Goal: Navigation & Orientation: Find specific page/section

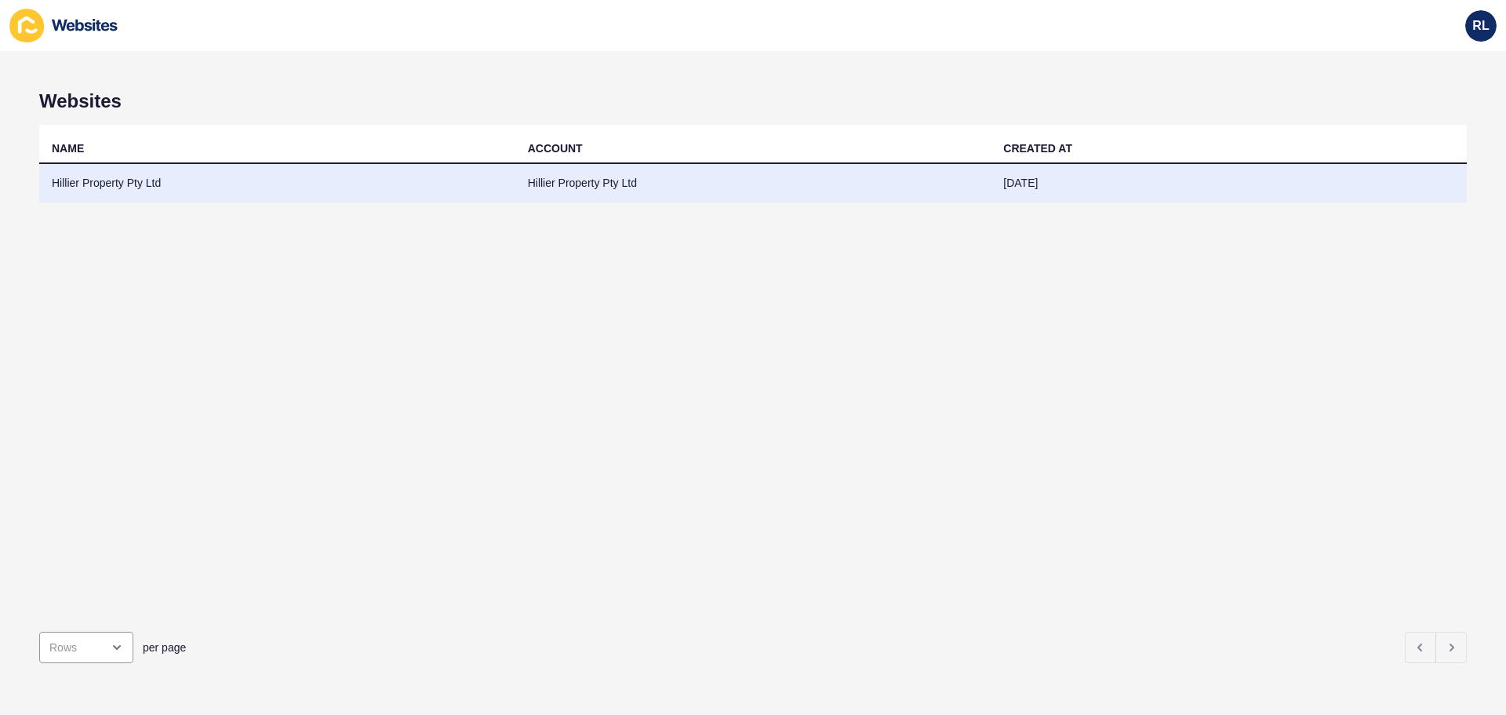
click at [428, 188] on td "Hillier Property Pty Ltd" at bounding box center [277, 183] width 476 height 38
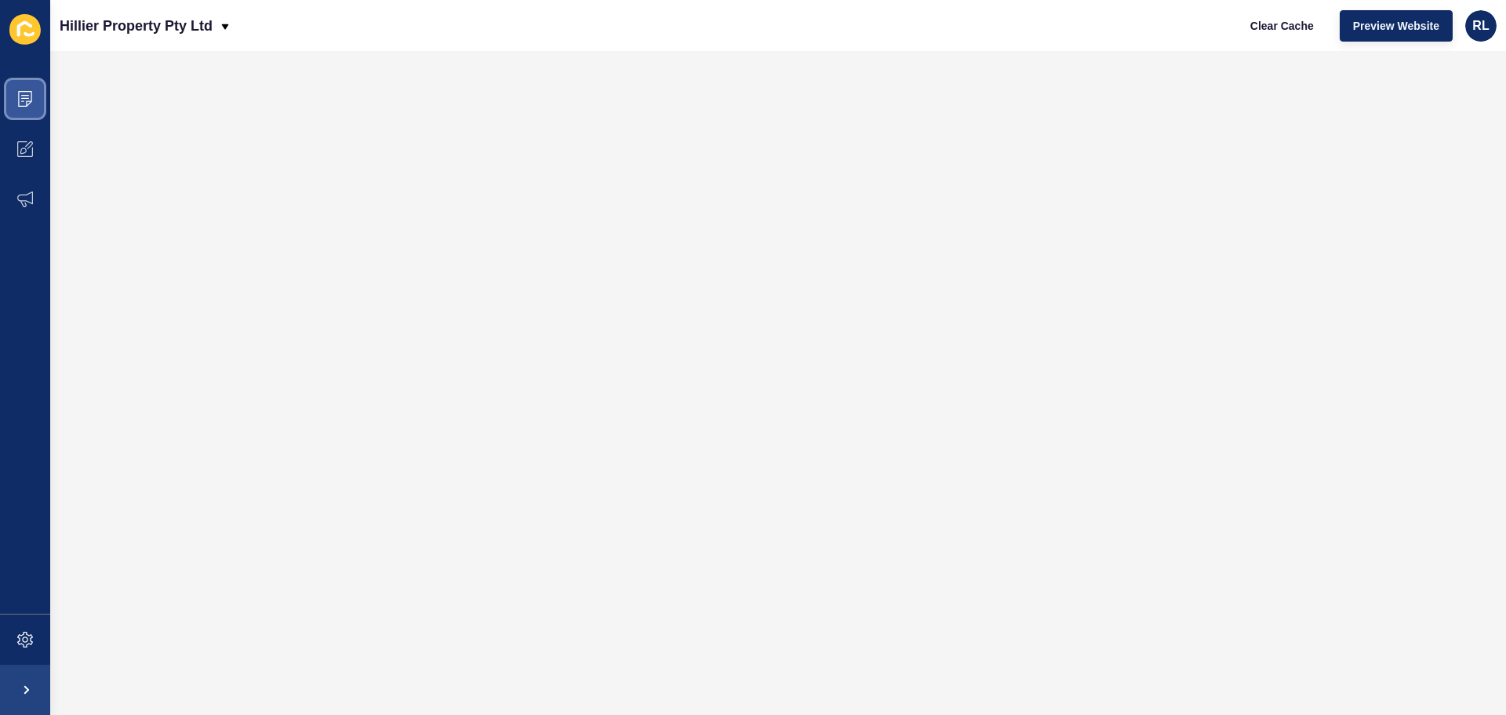
click at [27, 100] on icon at bounding box center [25, 99] width 16 height 16
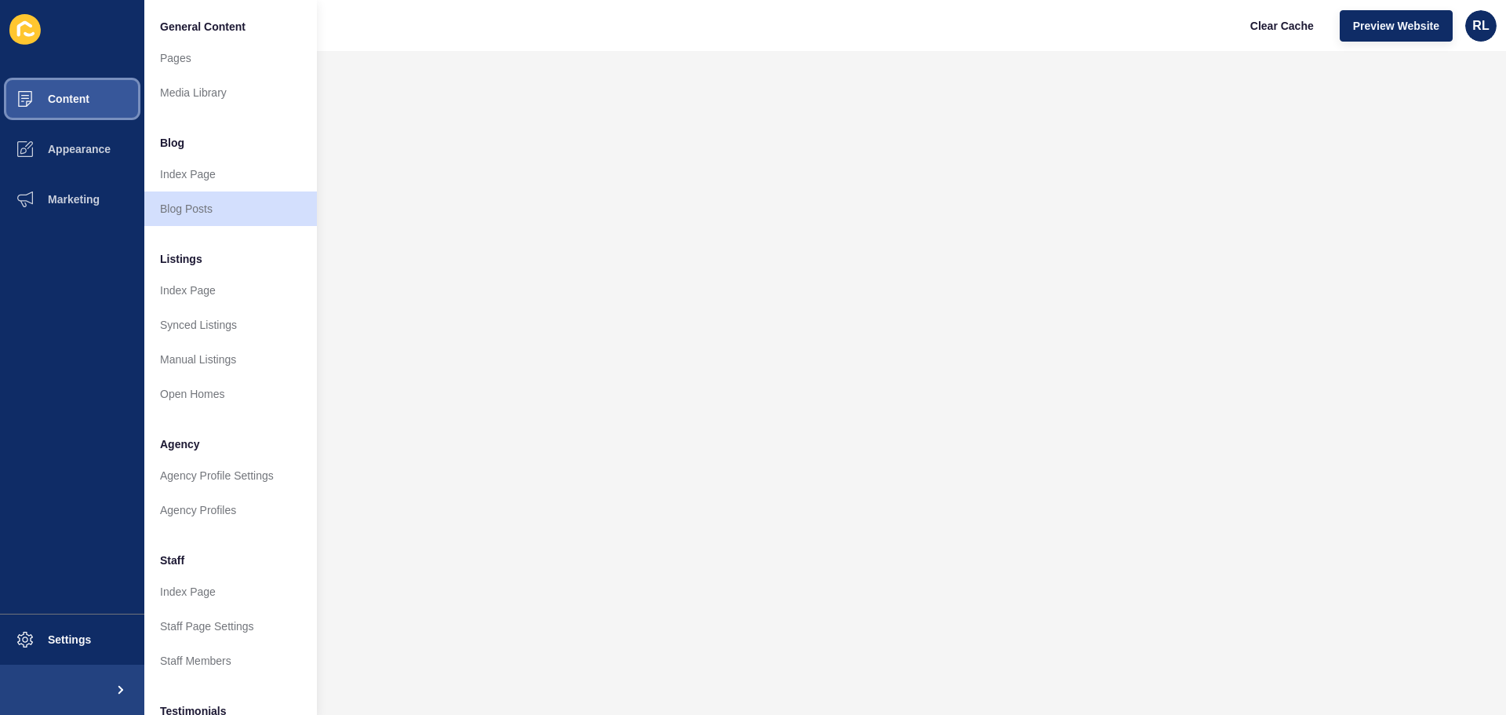
scroll to position [217, 0]
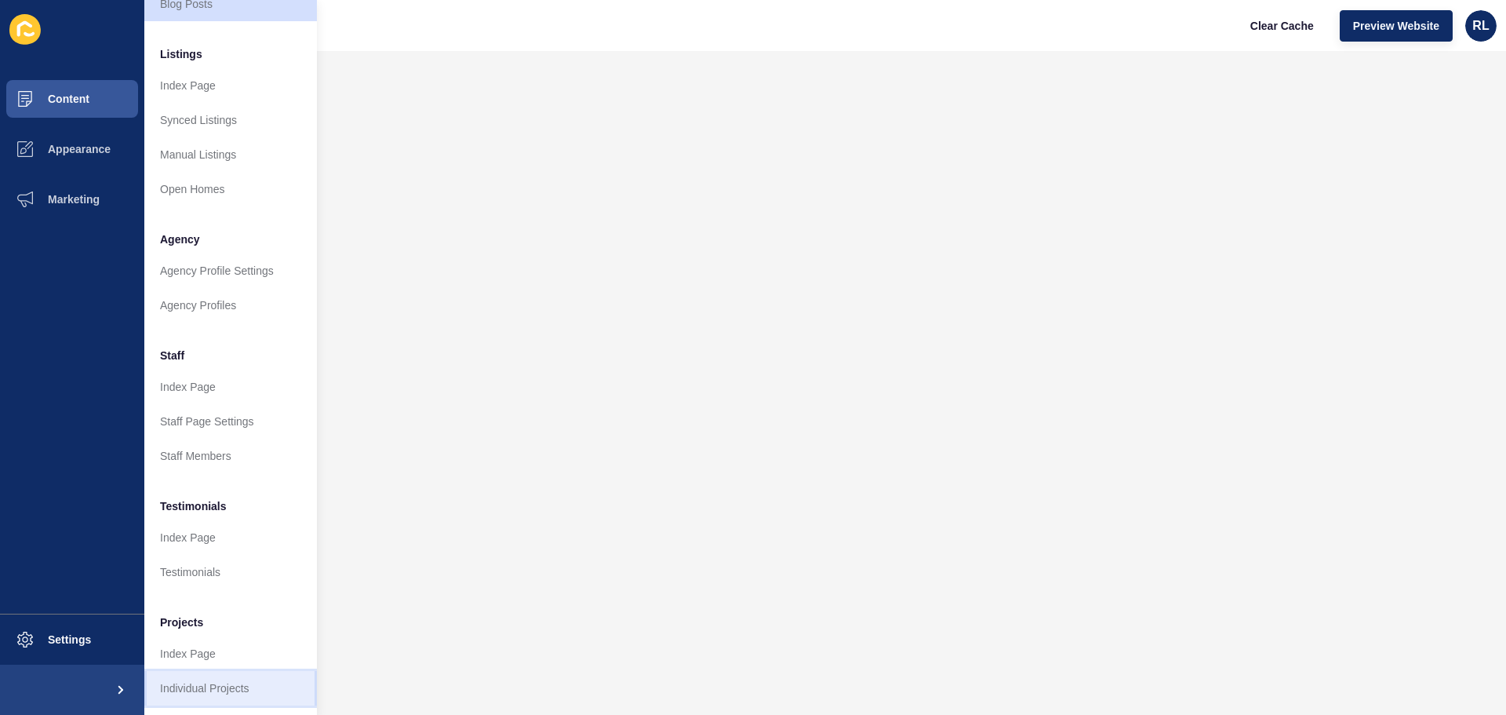
click at [233, 676] on link "Individual Projects" at bounding box center [230, 688] width 173 height 35
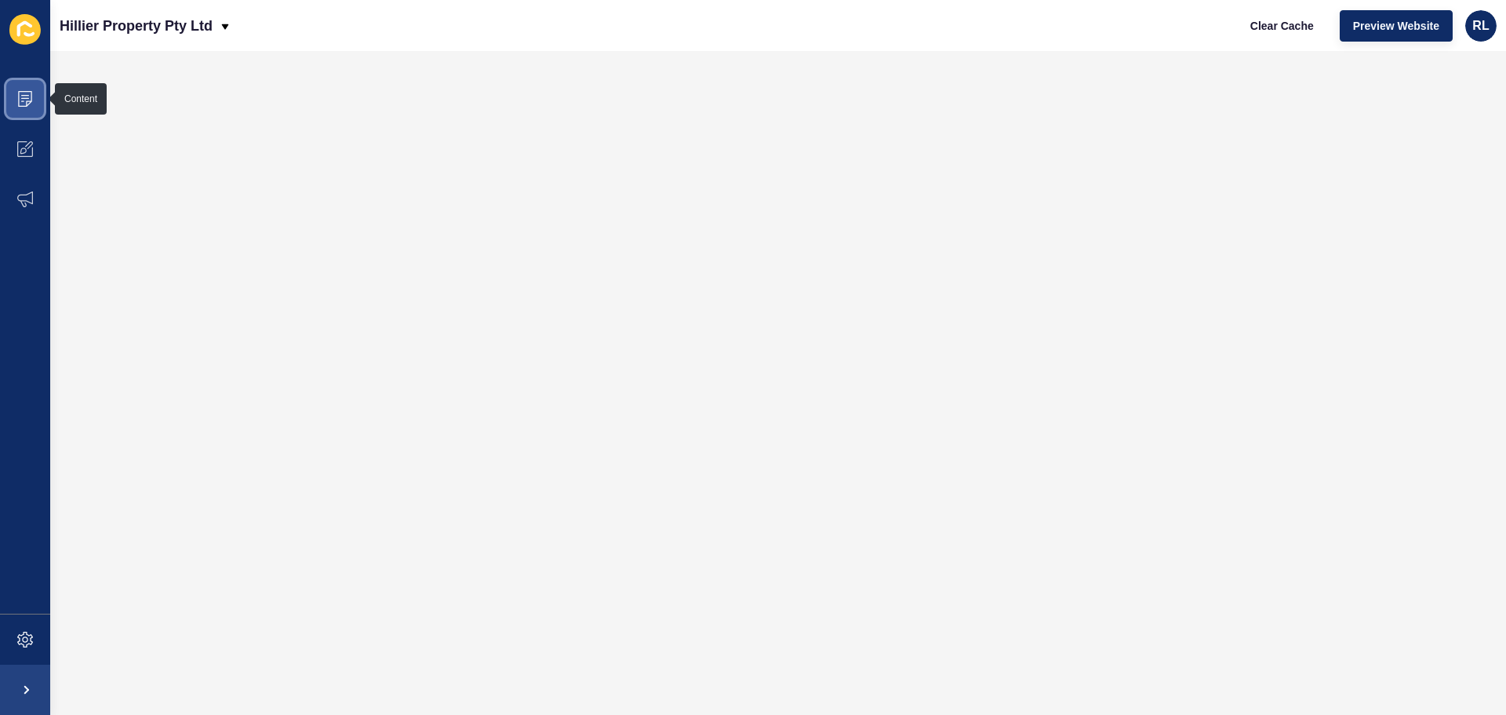
click at [28, 104] on icon at bounding box center [25, 99] width 16 height 16
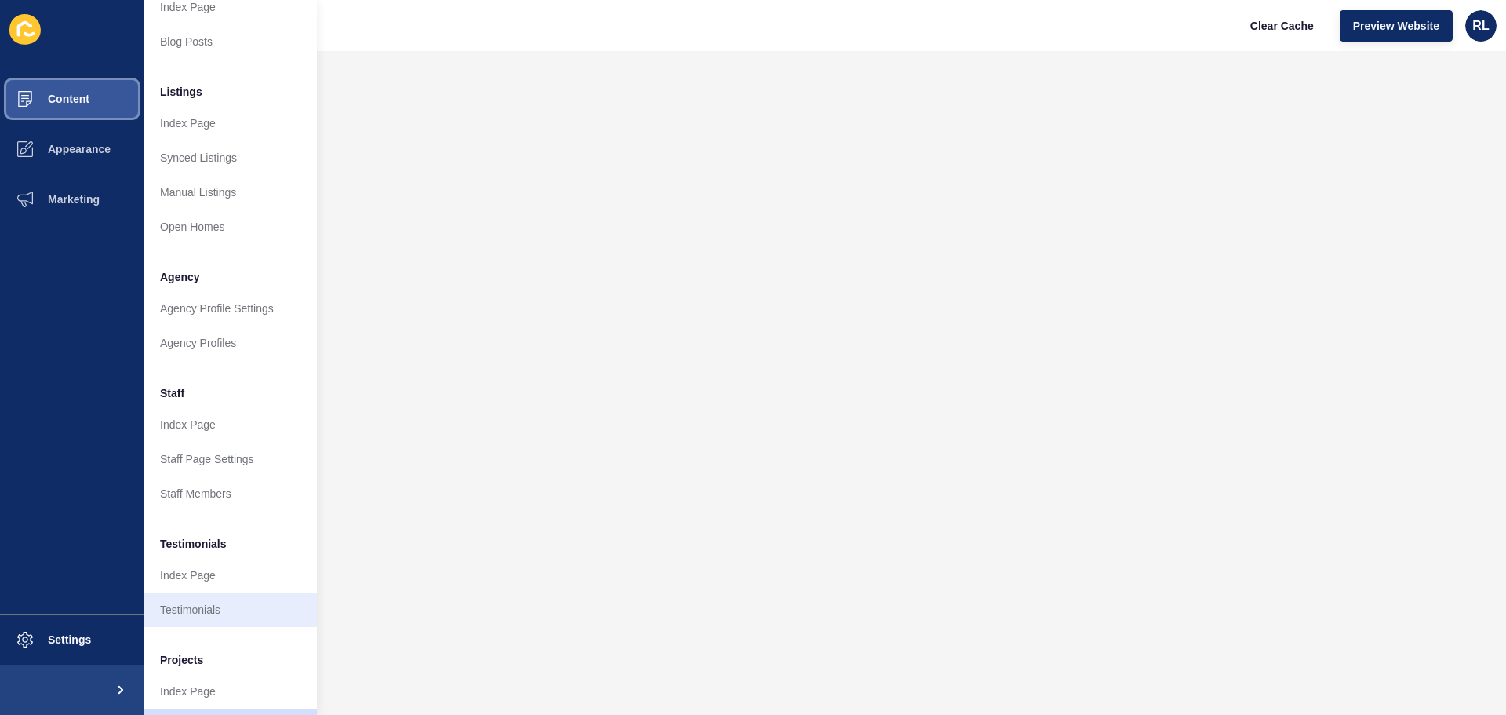
scroll to position [217, 0]
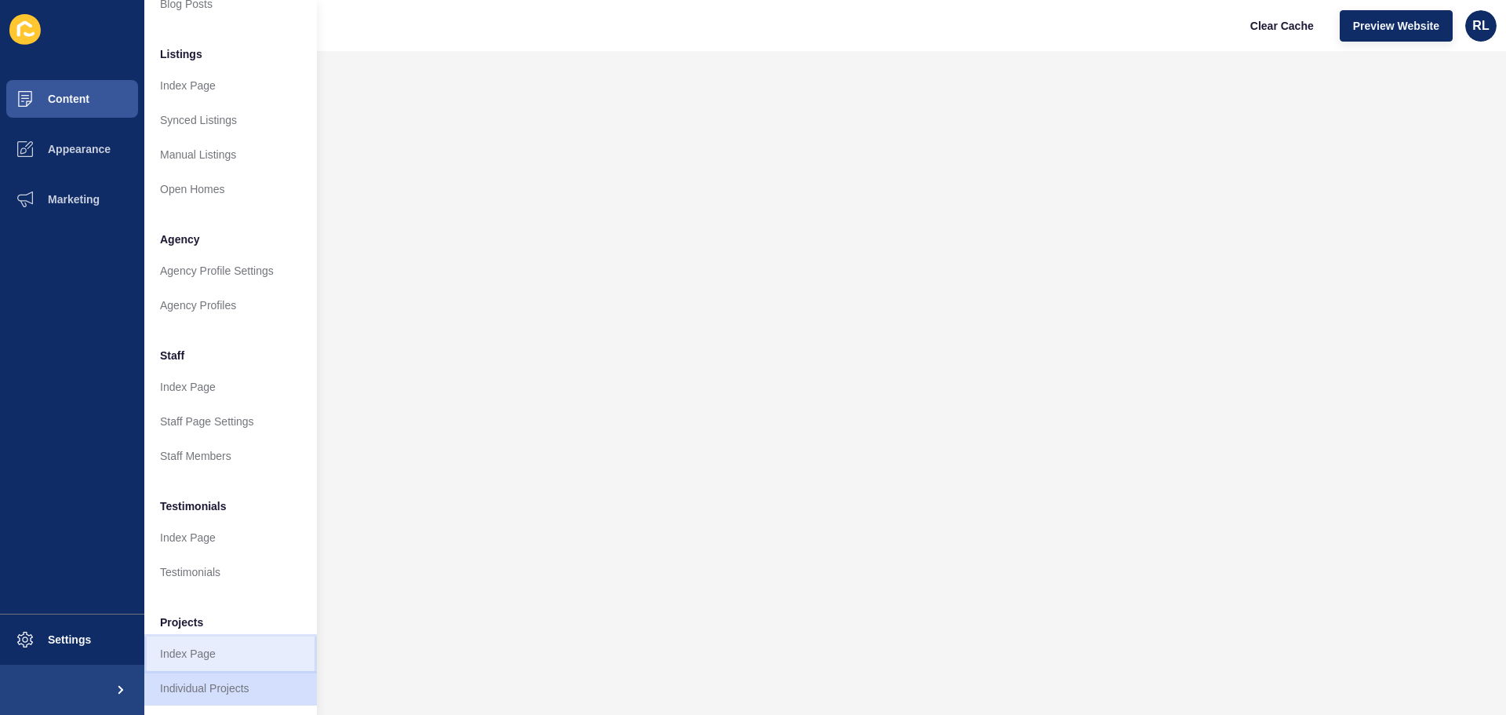
click at [228, 636] on link "Index Page" at bounding box center [230, 653] width 173 height 35
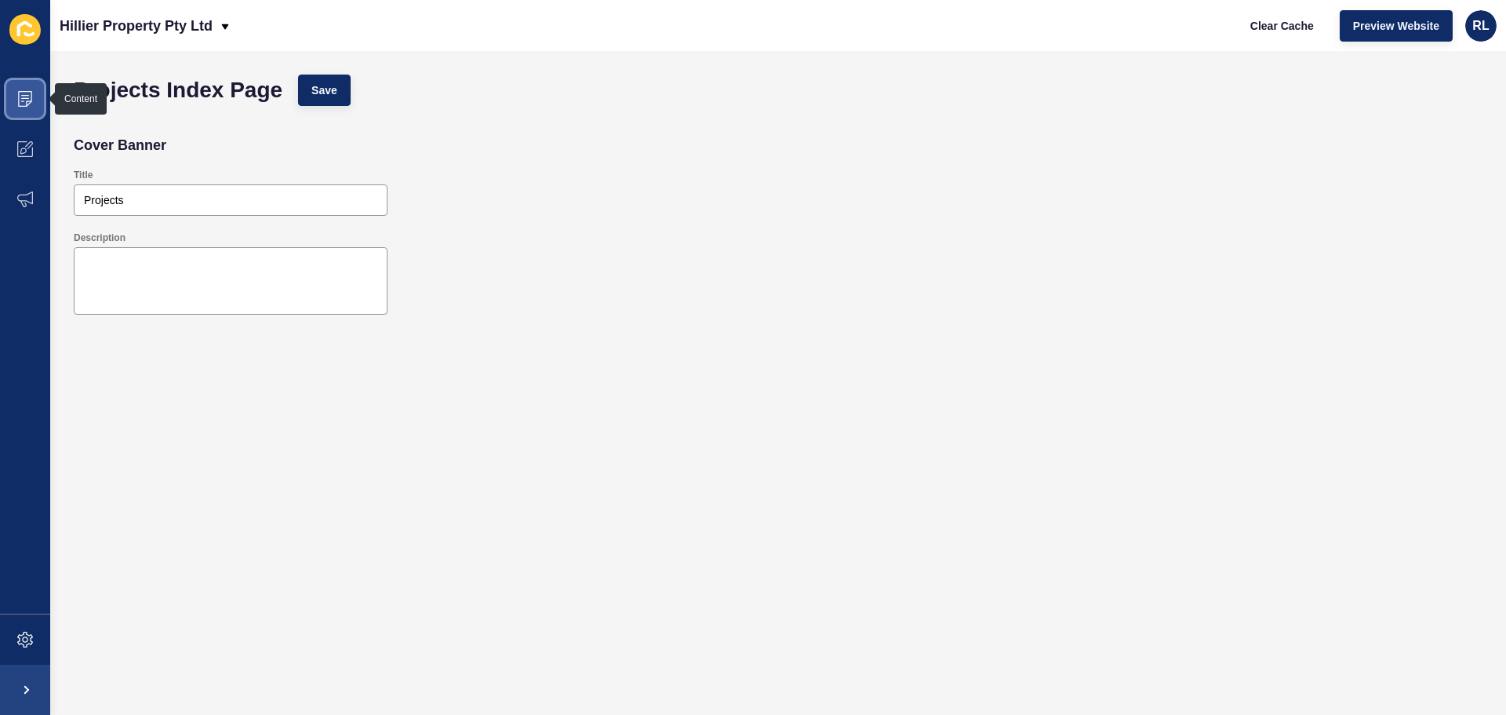
click at [36, 98] on span at bounding box center [25, 99] width 50 height 50
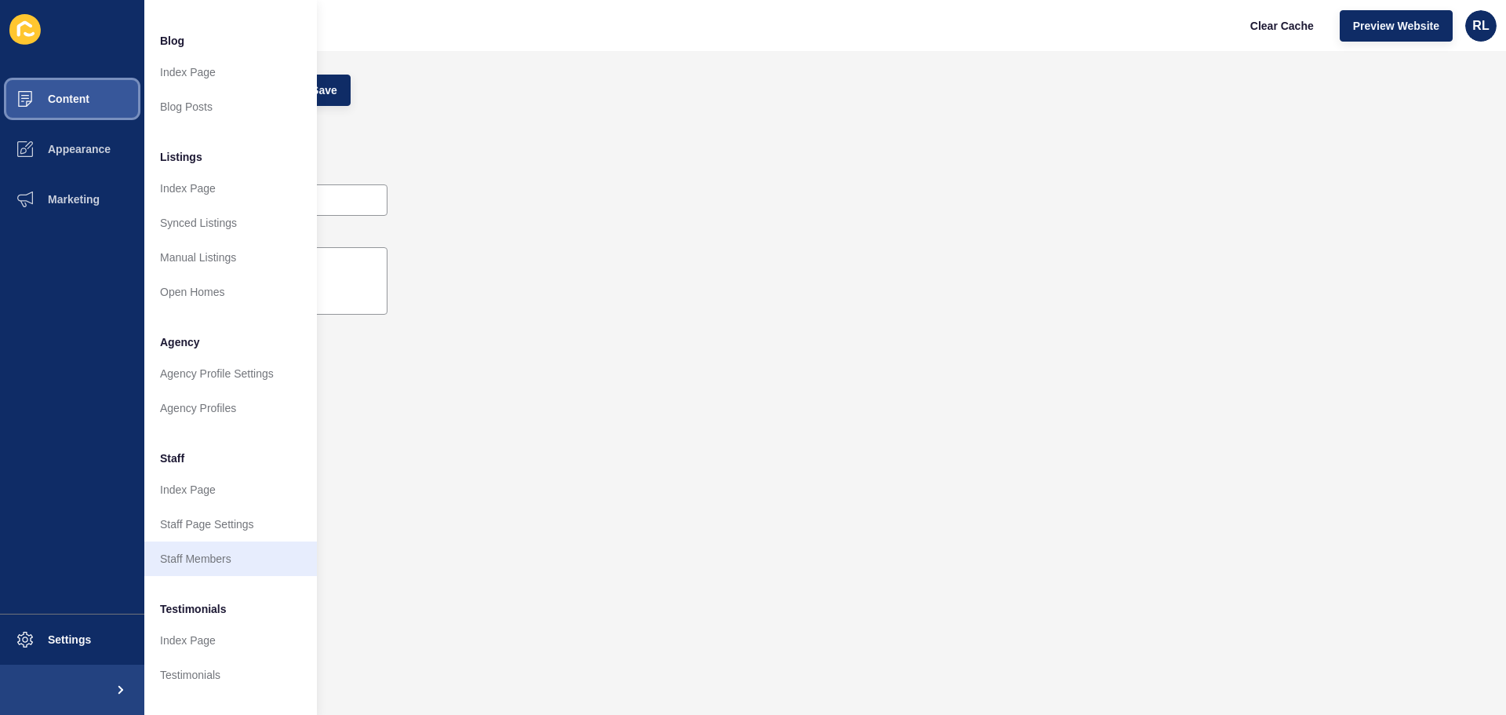
scroll to position [217, 0]
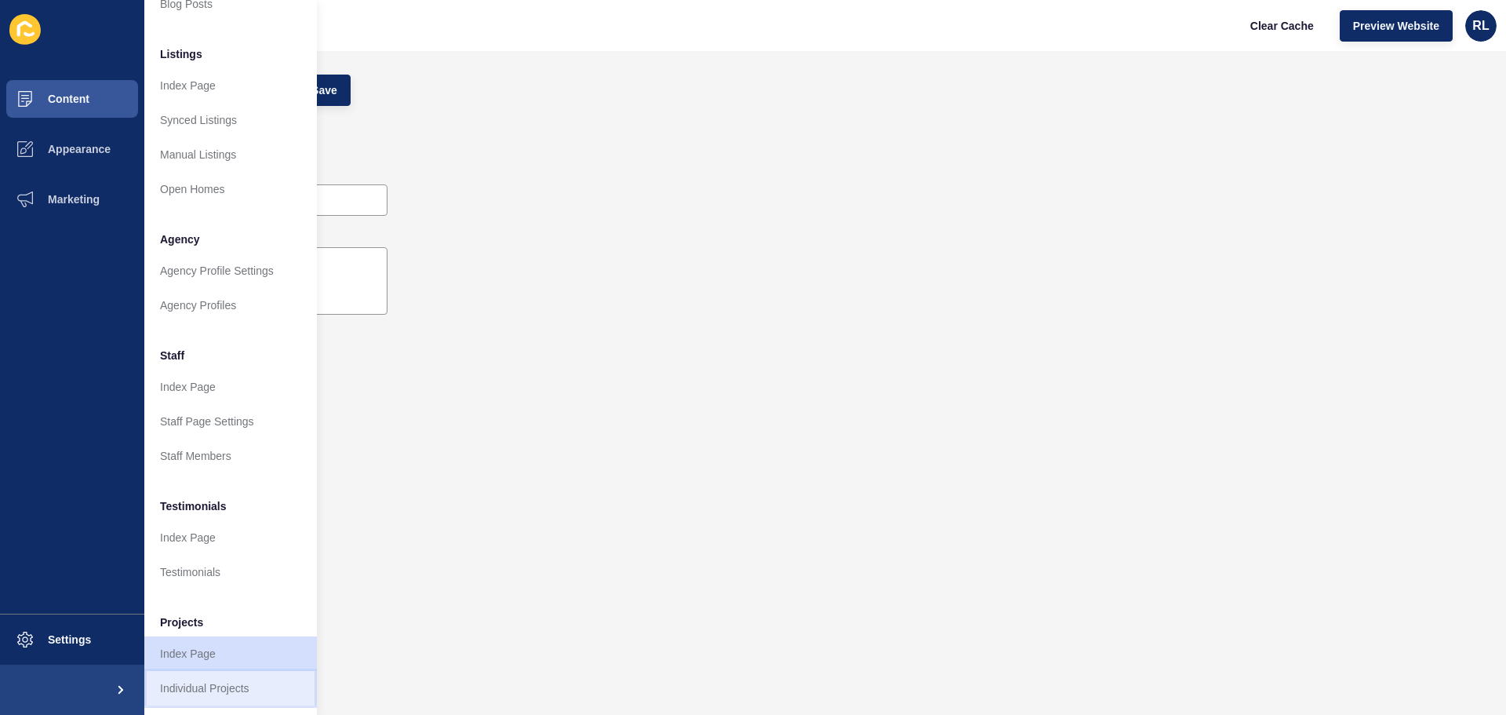
click at [220, 676] on link "Individual Projects" at bounding box center [230, 688] width 173 height 35
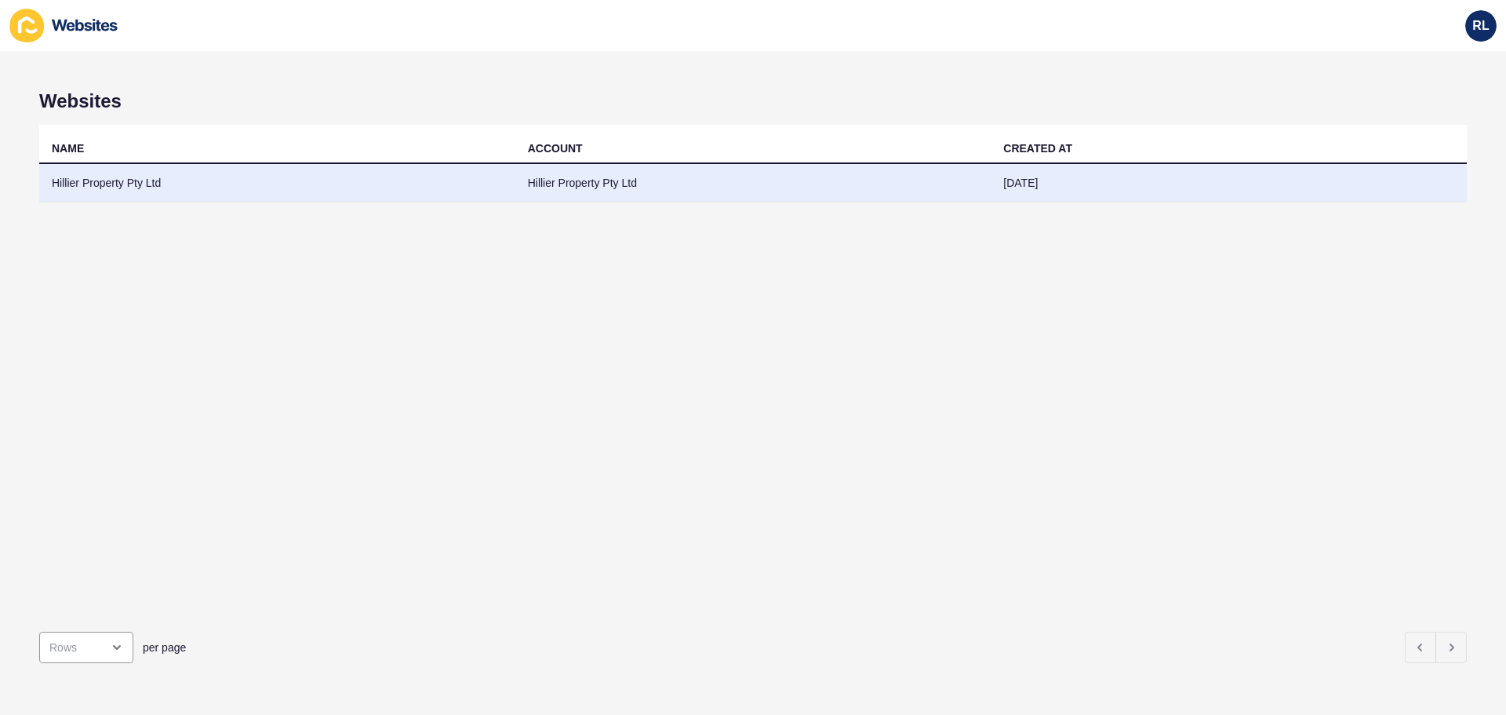
click at [366, 198] on td "Hillier Property Pty Ltd" at bounding box center [277, 183] width 476 height 38
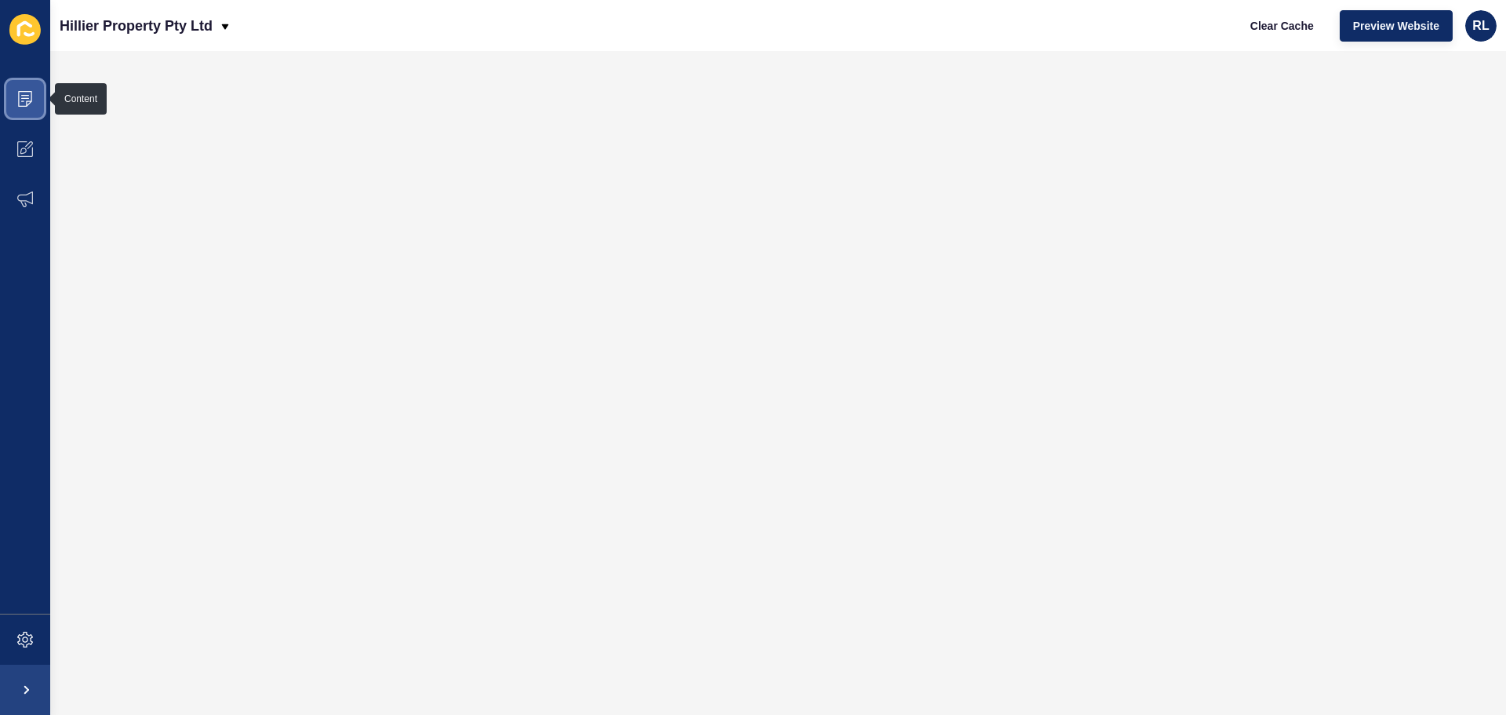
click at [36, 96] on span at bounding box center [25, 99] width 50 height 50
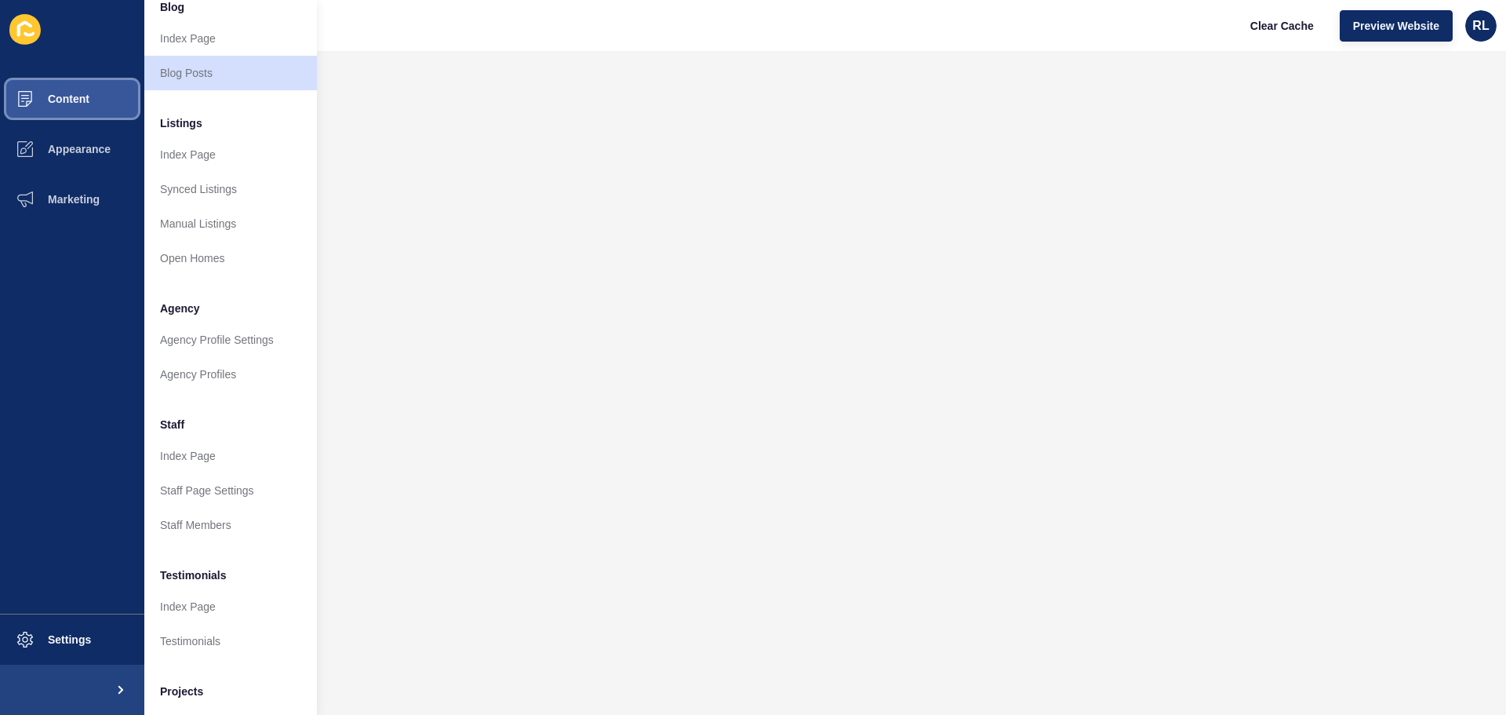
scroll to position [217, 0]
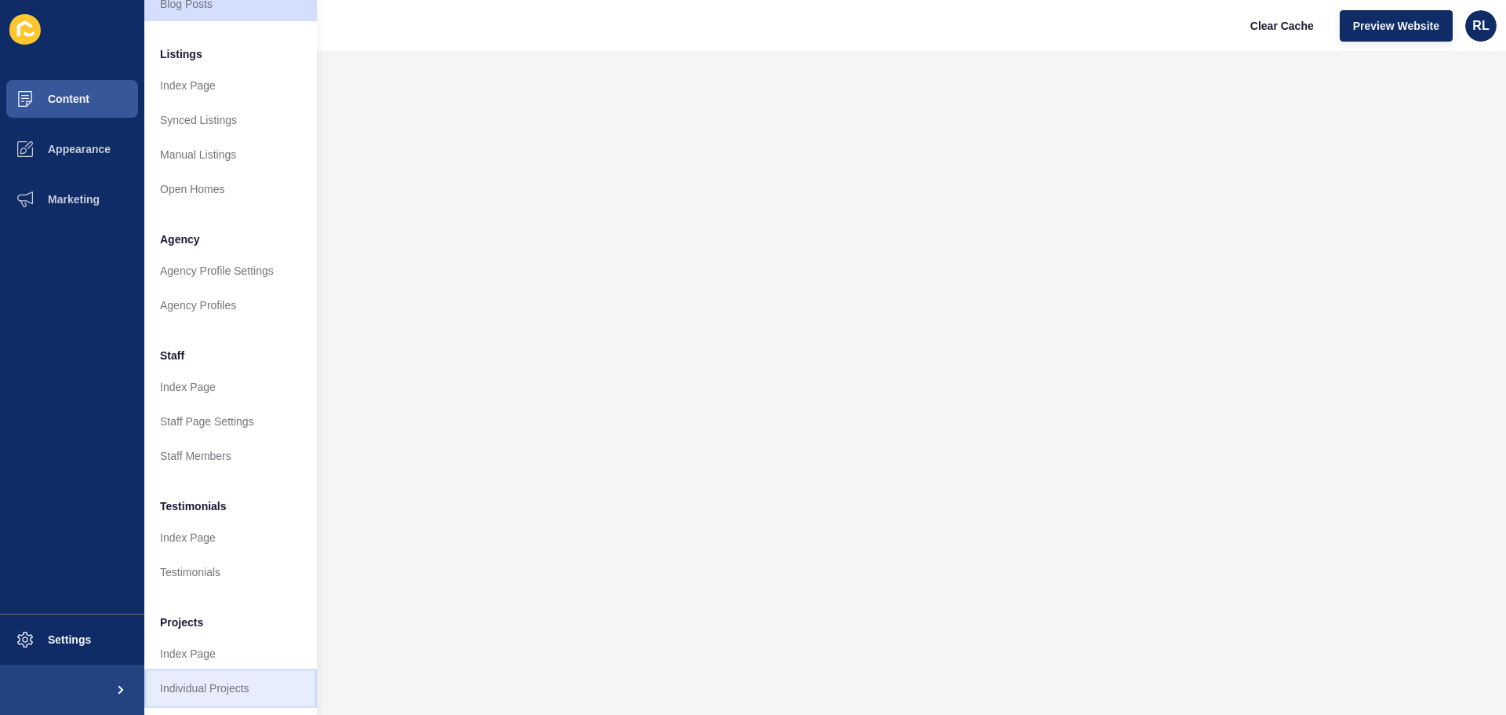
click at [202, 672] on link "Individual Projects" at bounding box center [230, 688] width 173 height 35
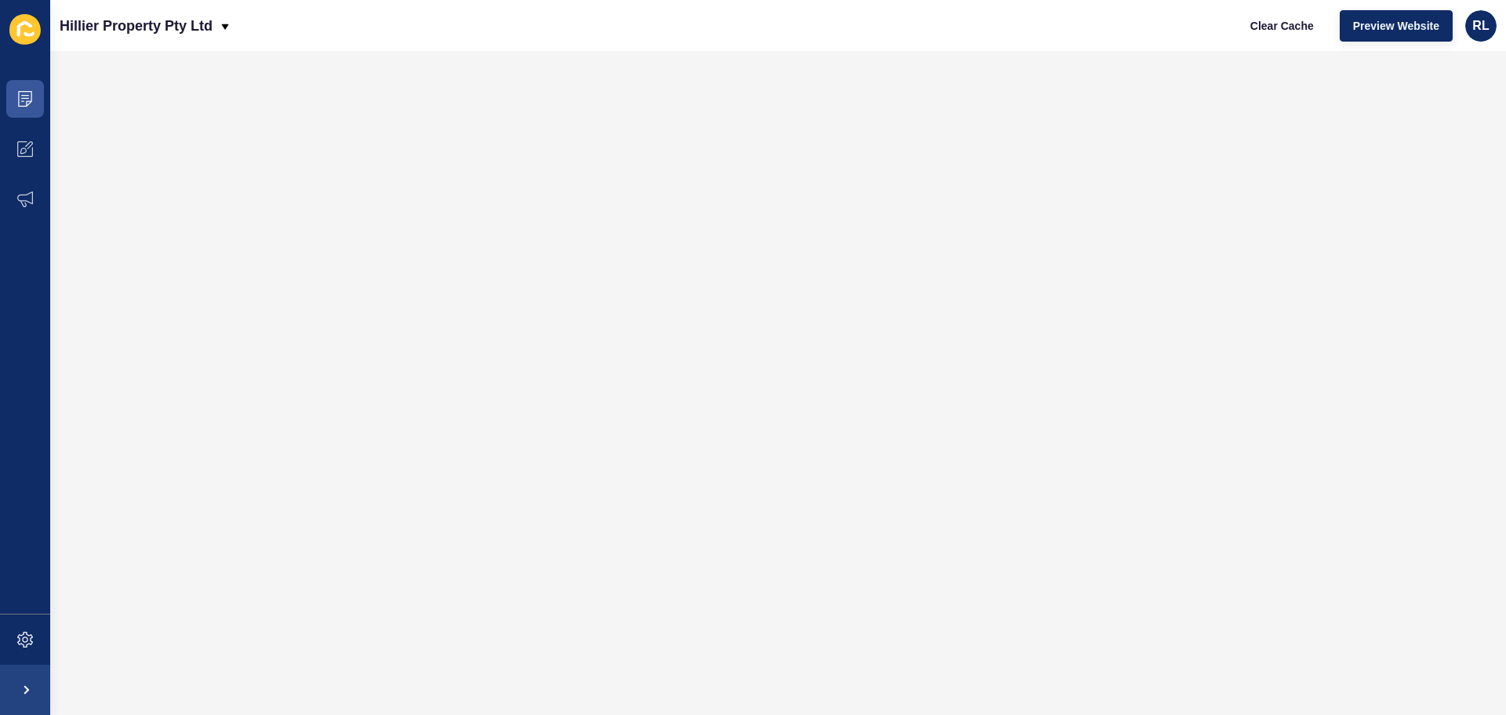
click at [651, 24] on div "Hillier Property Pty Ltd Clear Cache Preview Website RL" at bounding box center [778, 25] width 1456 height 51
